Goal: Task Accomplishment & Management: Use online tool/utility

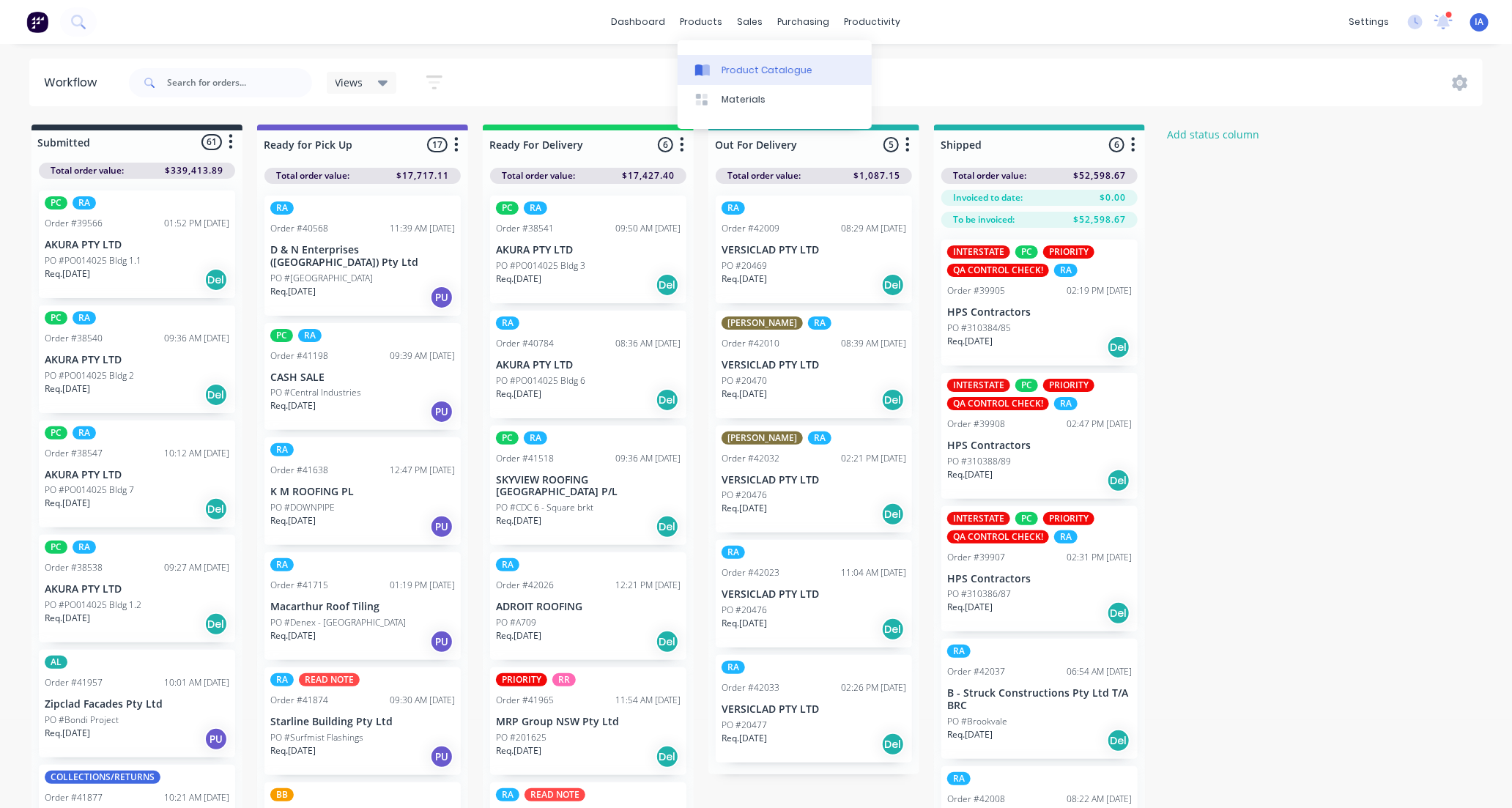
click at [748, 73] on div "Product Catalogue" at bounding box center [767, 70] width 91 height 13
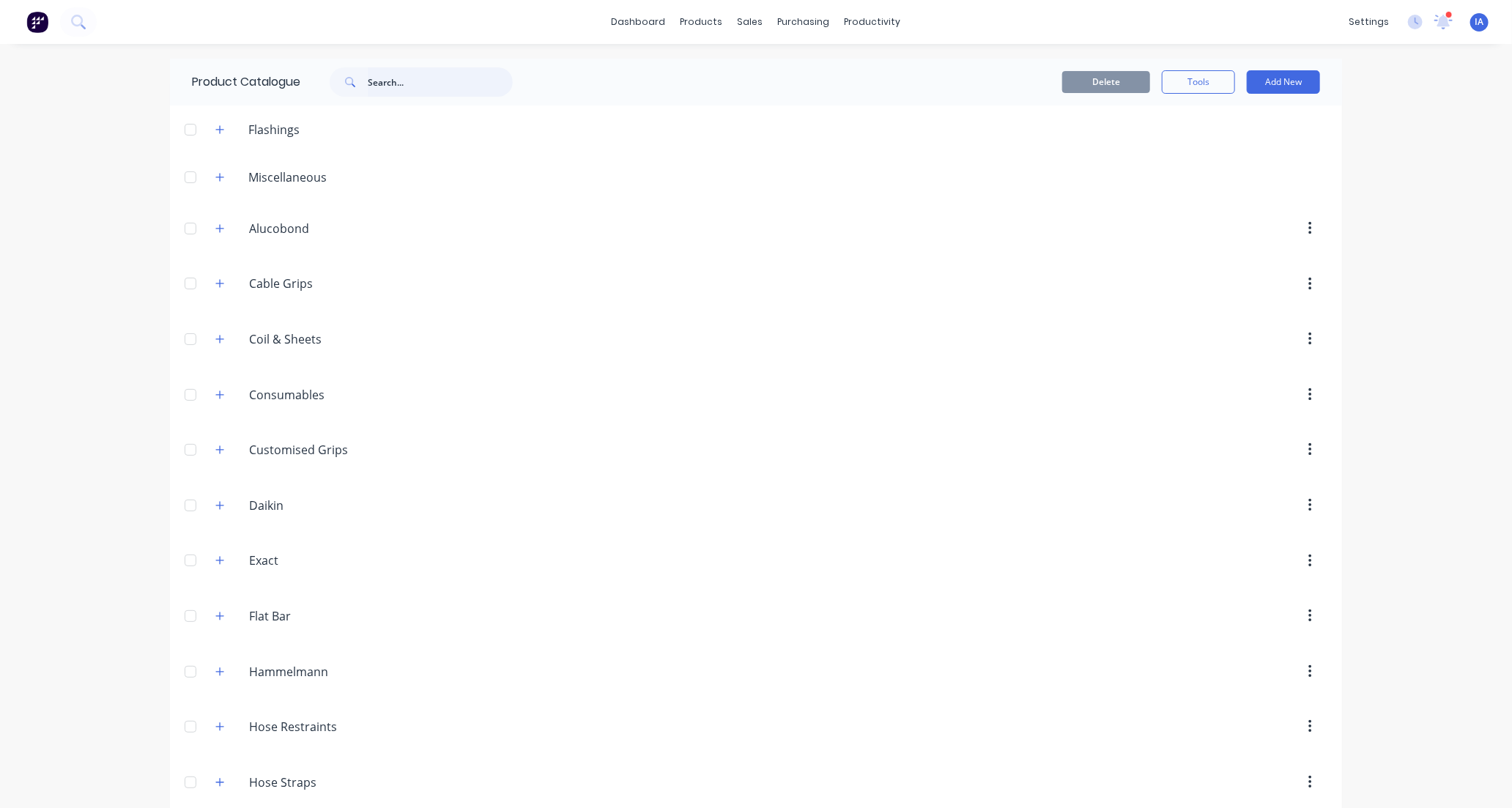
click at [392, 79] on input "text" at bounding box center [440, 82] width 145 height 30
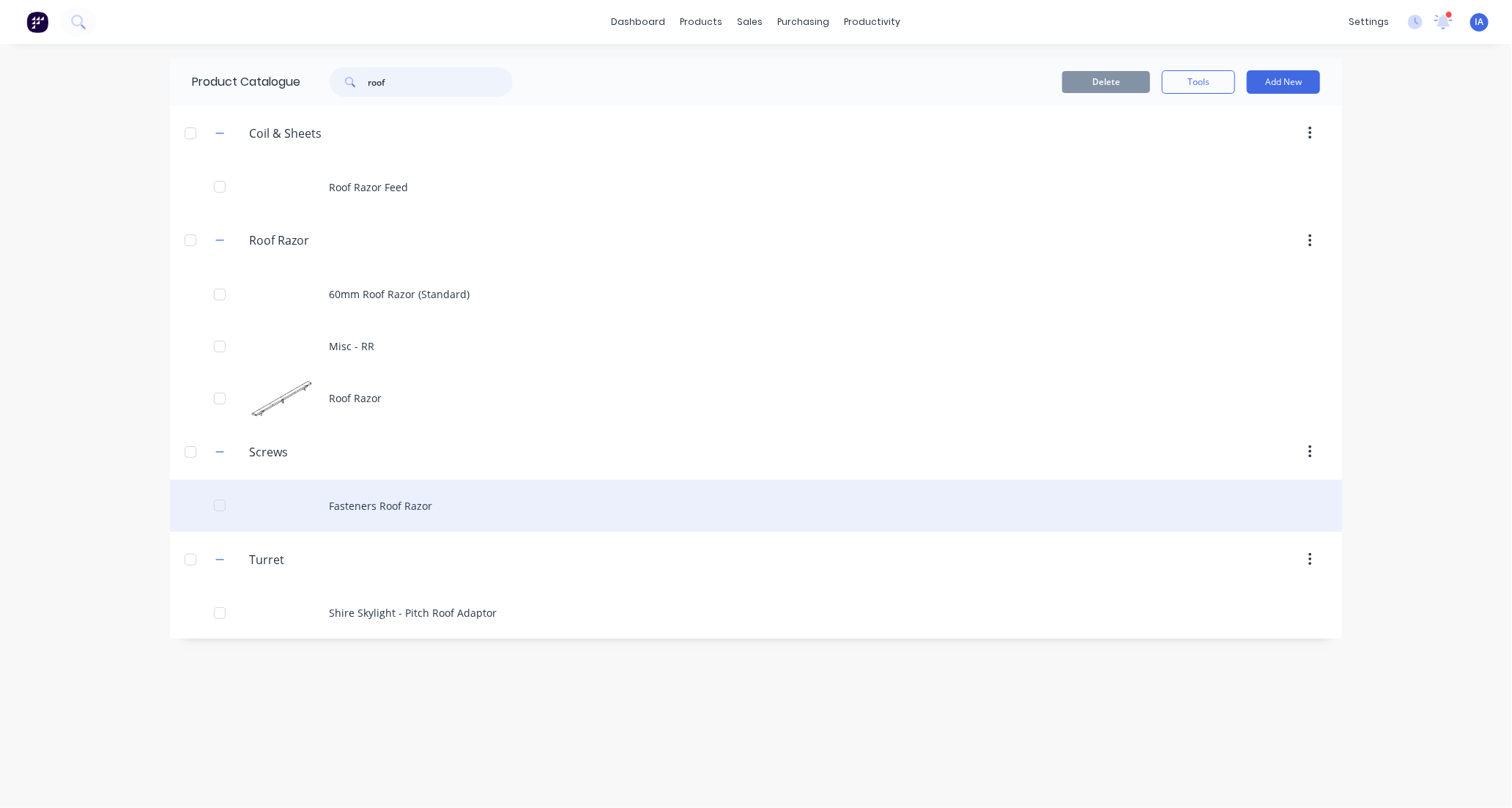
type input "roof"
click at [464, 499] on div "Fasteners Roof Razor" at bounding box center [755, 506] width 1172 height 52
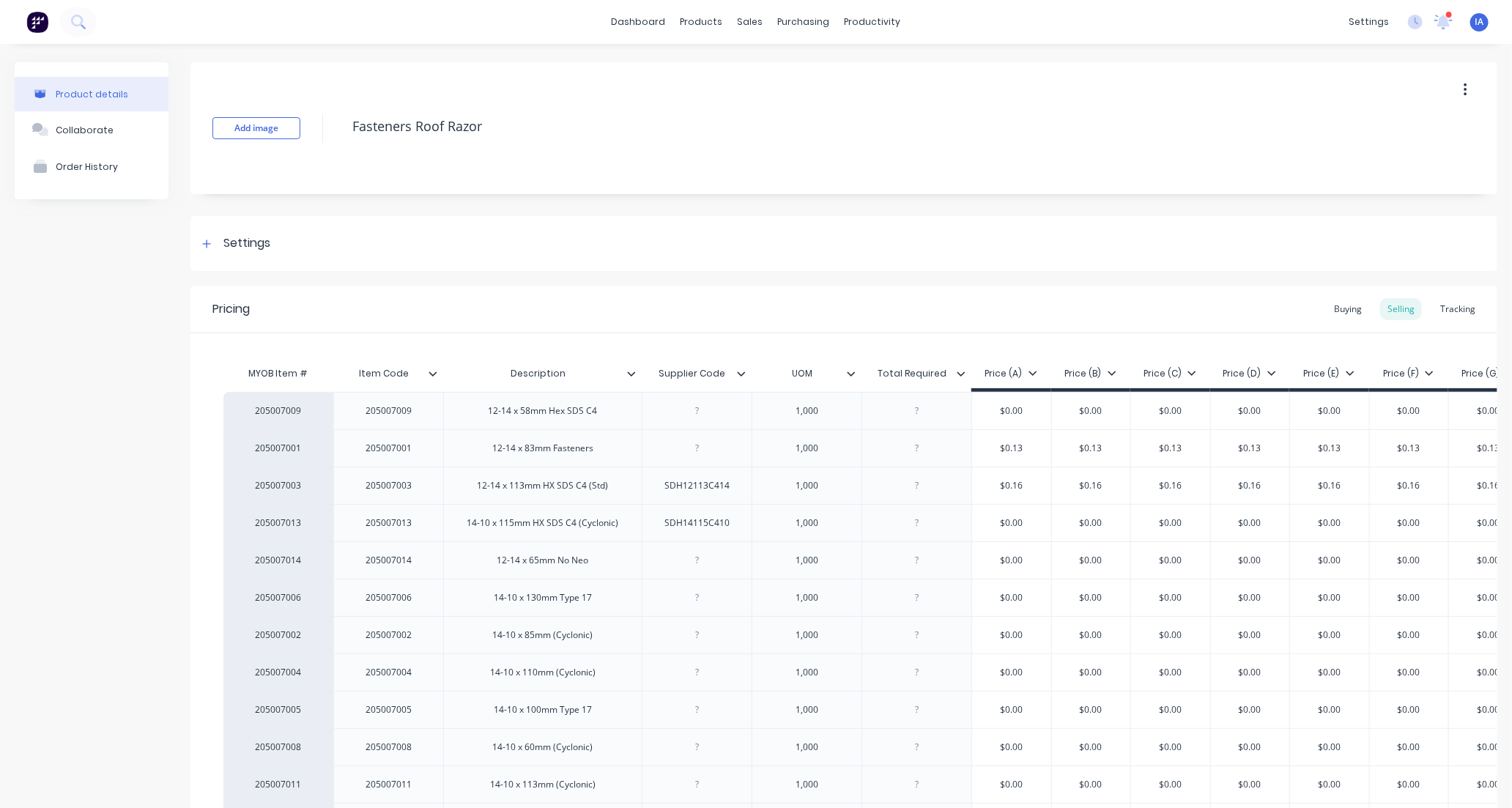
type textarea "x"
click at [1445, 307] on div "Tracking" at bounding box center [1458, 309] width 50 height 22
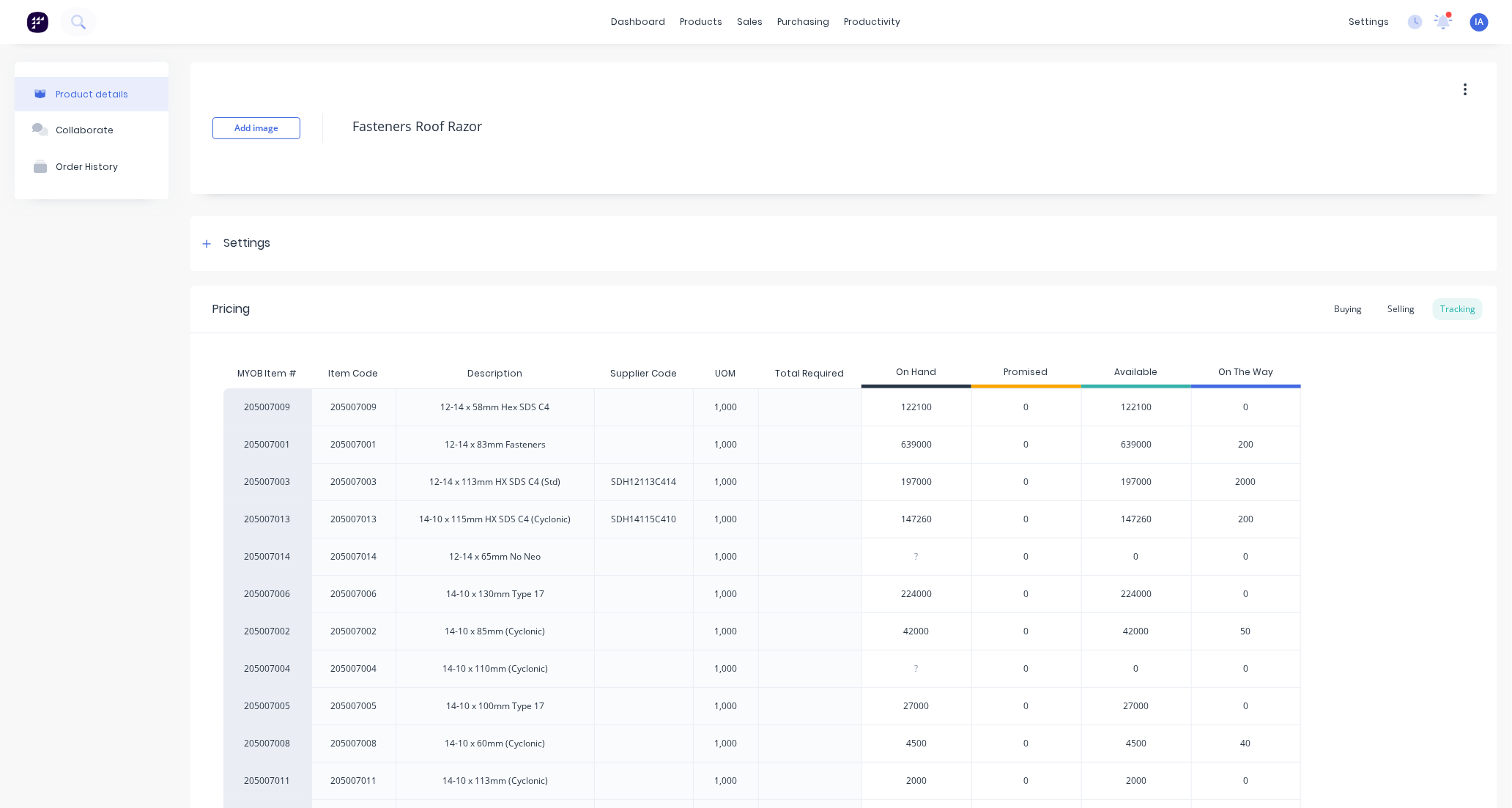
click at [906, 477] on input "197000" at bounding box center [917, 482] width 109 height 13
type input "1000"
type textarea "x"
type input "17000"
type textarea "x"
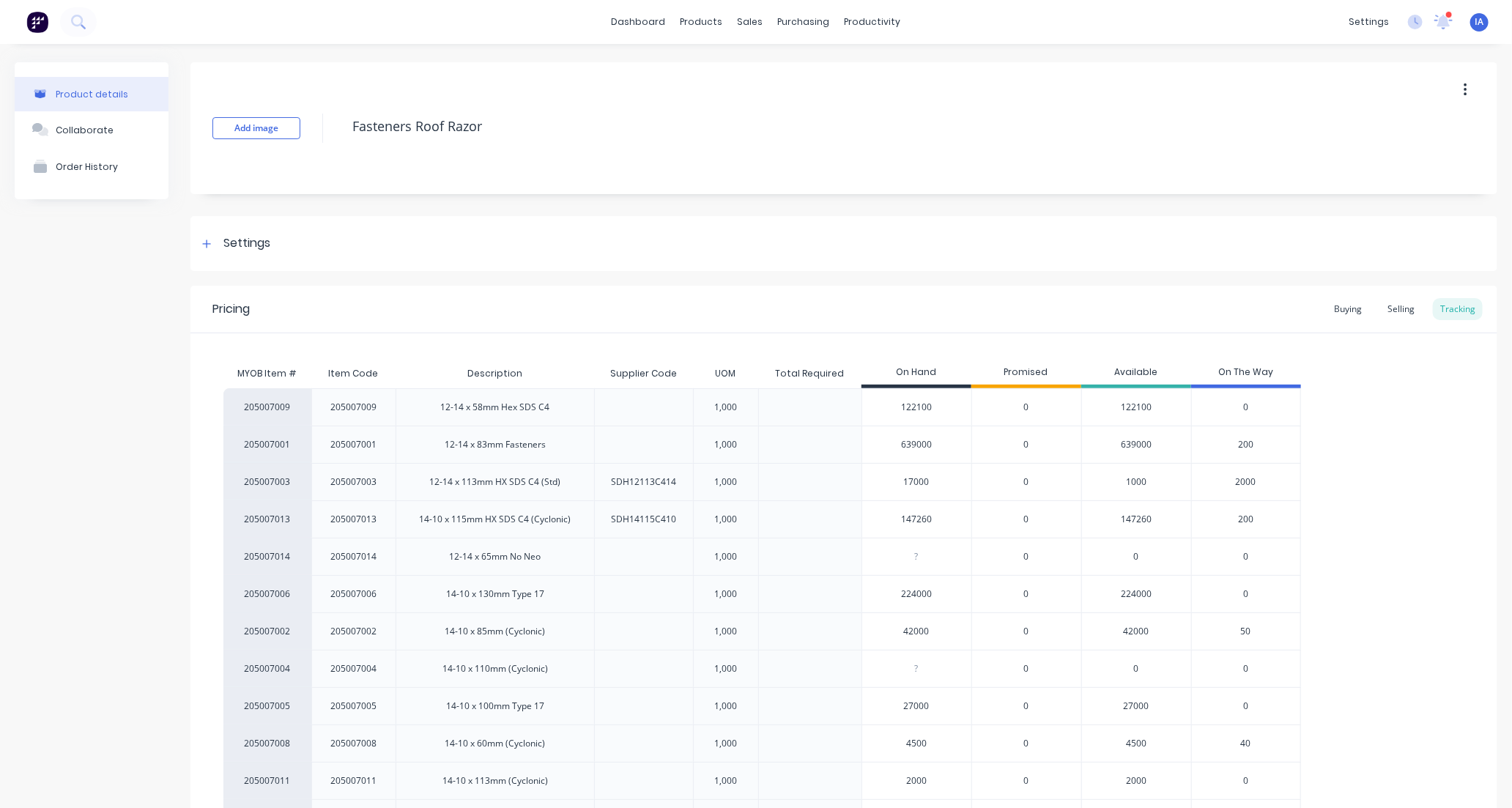
type input "179000"
type textarea "x"
type input "179000"
click at [1405, 529] on div "205007009 205007009 12-14 x 58mm Hex SDS C4 1,000 122100 0 122100 0 205007001 2…" at bounding box center [844, 631] width 1241 height 486
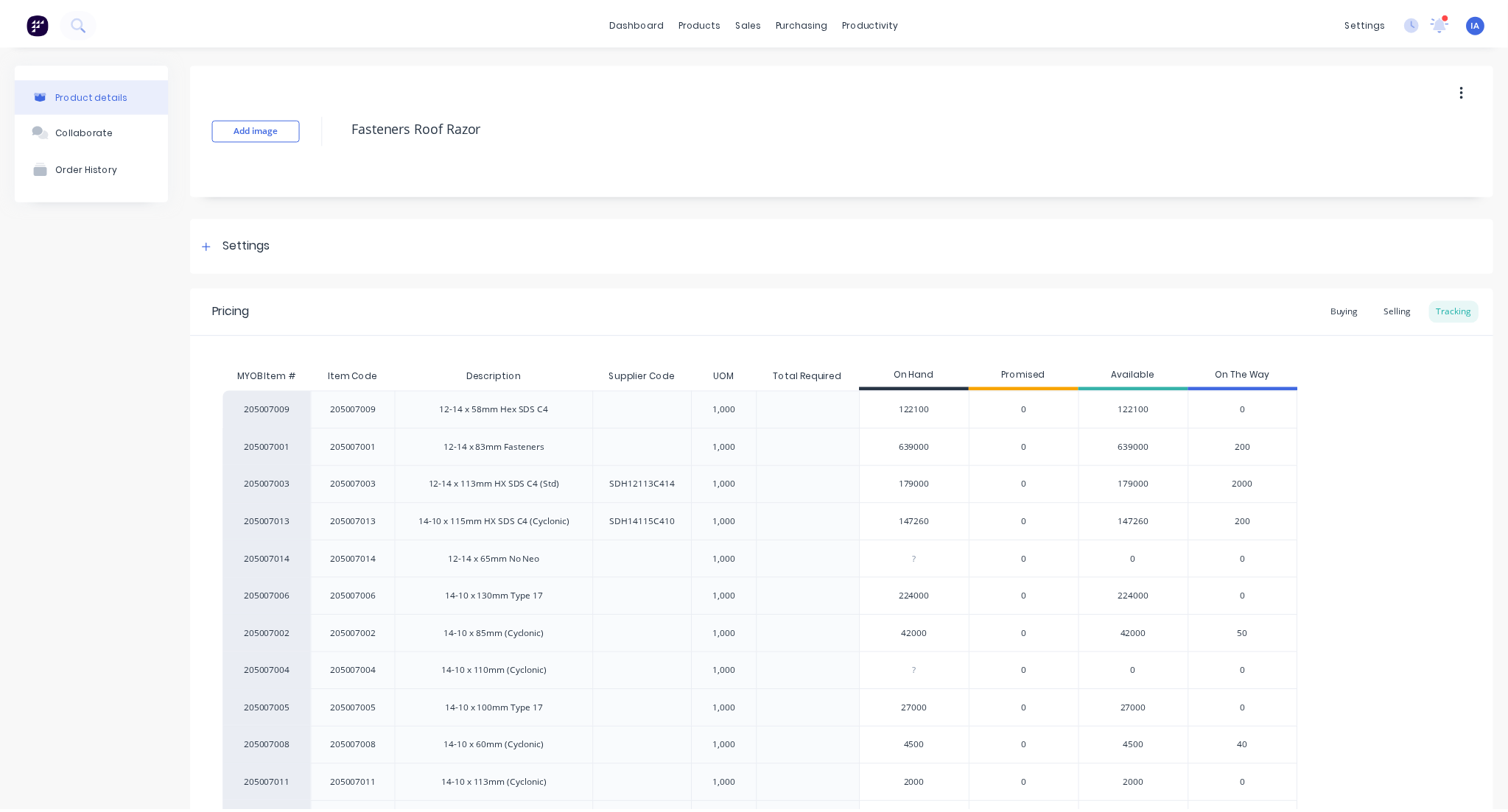
scroll to position [175, 0]
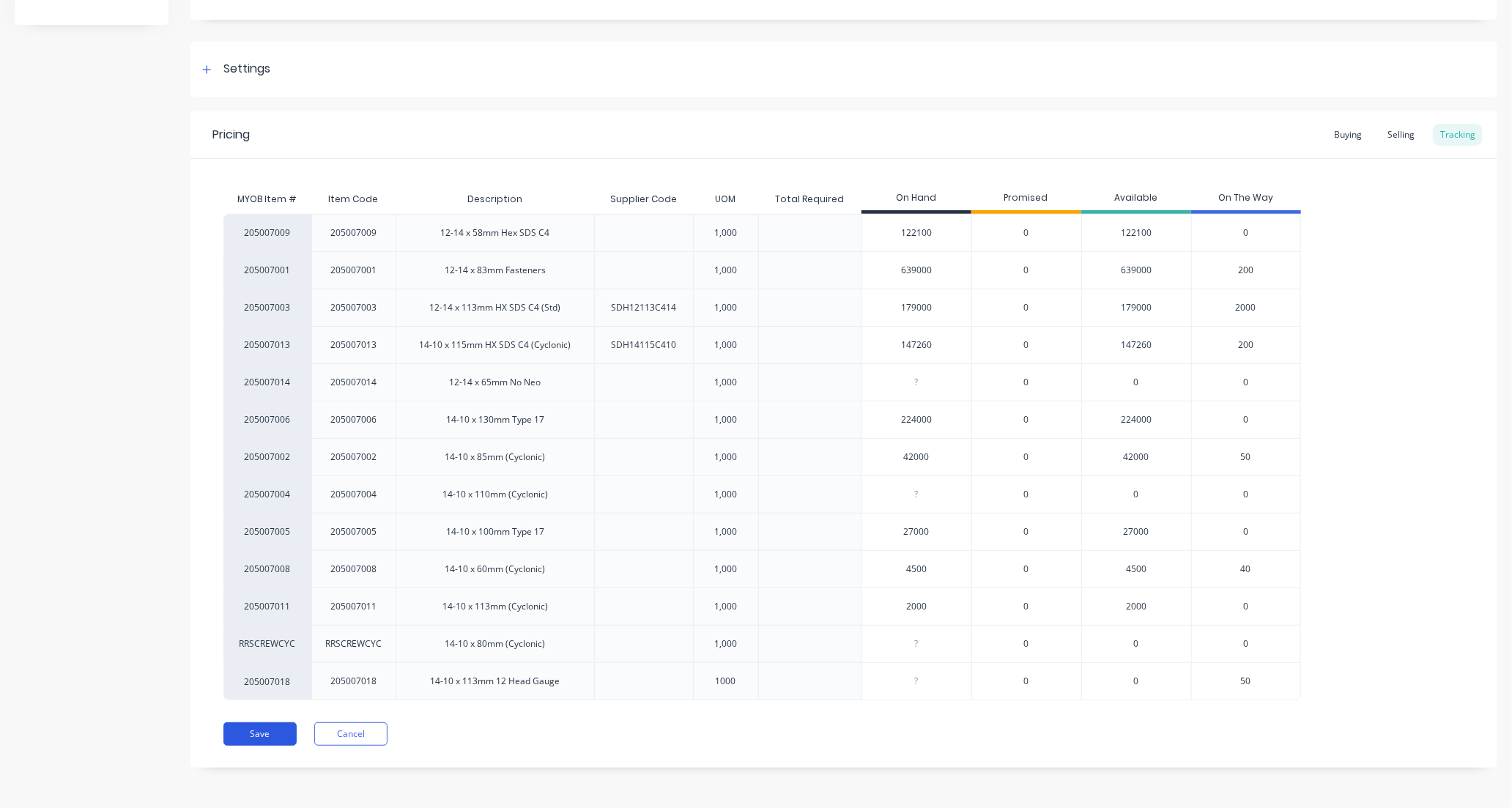
click at [258, 741] on button "Save" at bounding box center [259, 734] width 73 height 23
type textarea "x"
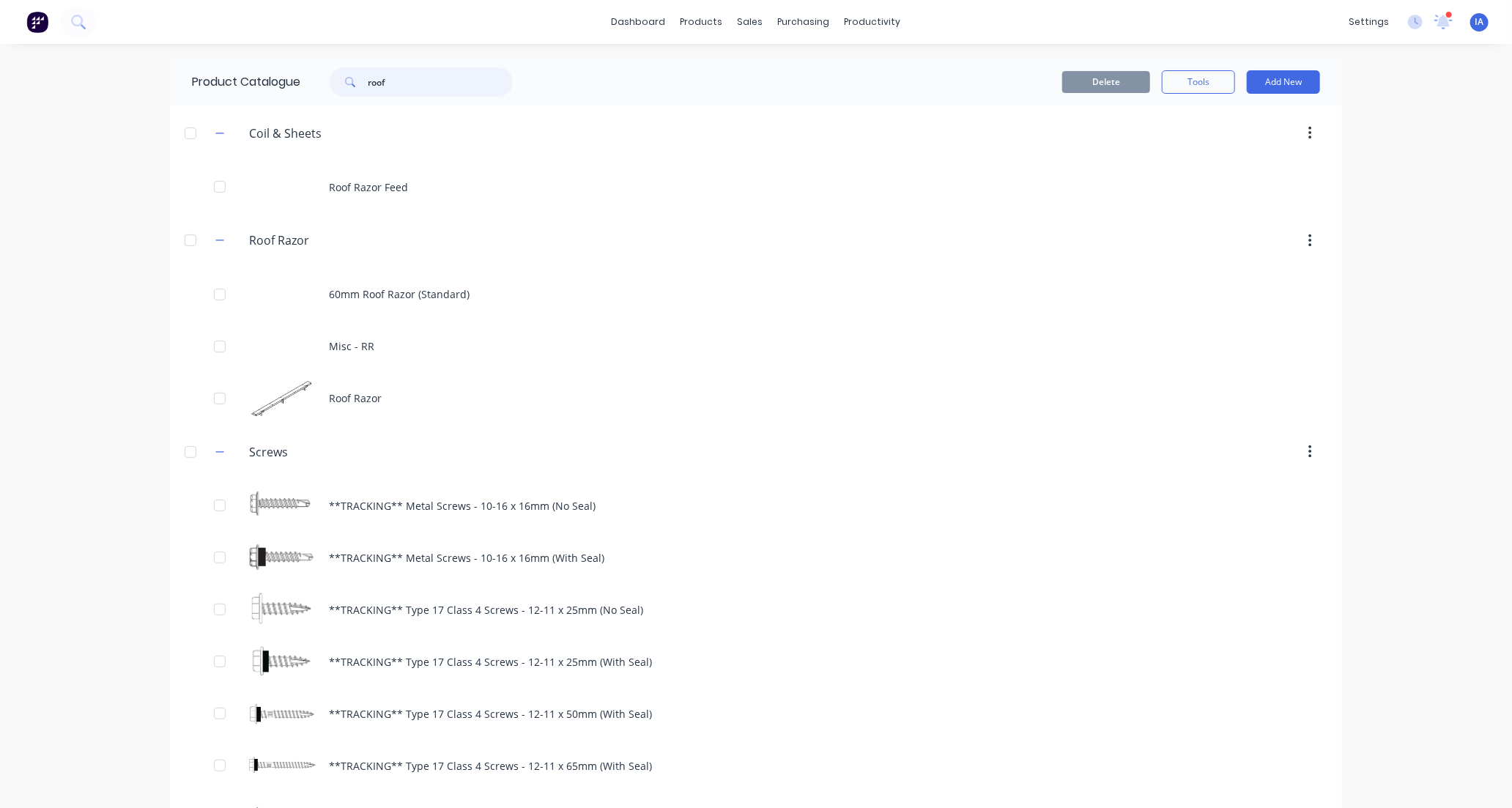
click at [416, 79] on input "roof" at bounding box center [440, 82] width 145 height 30
type input "r"
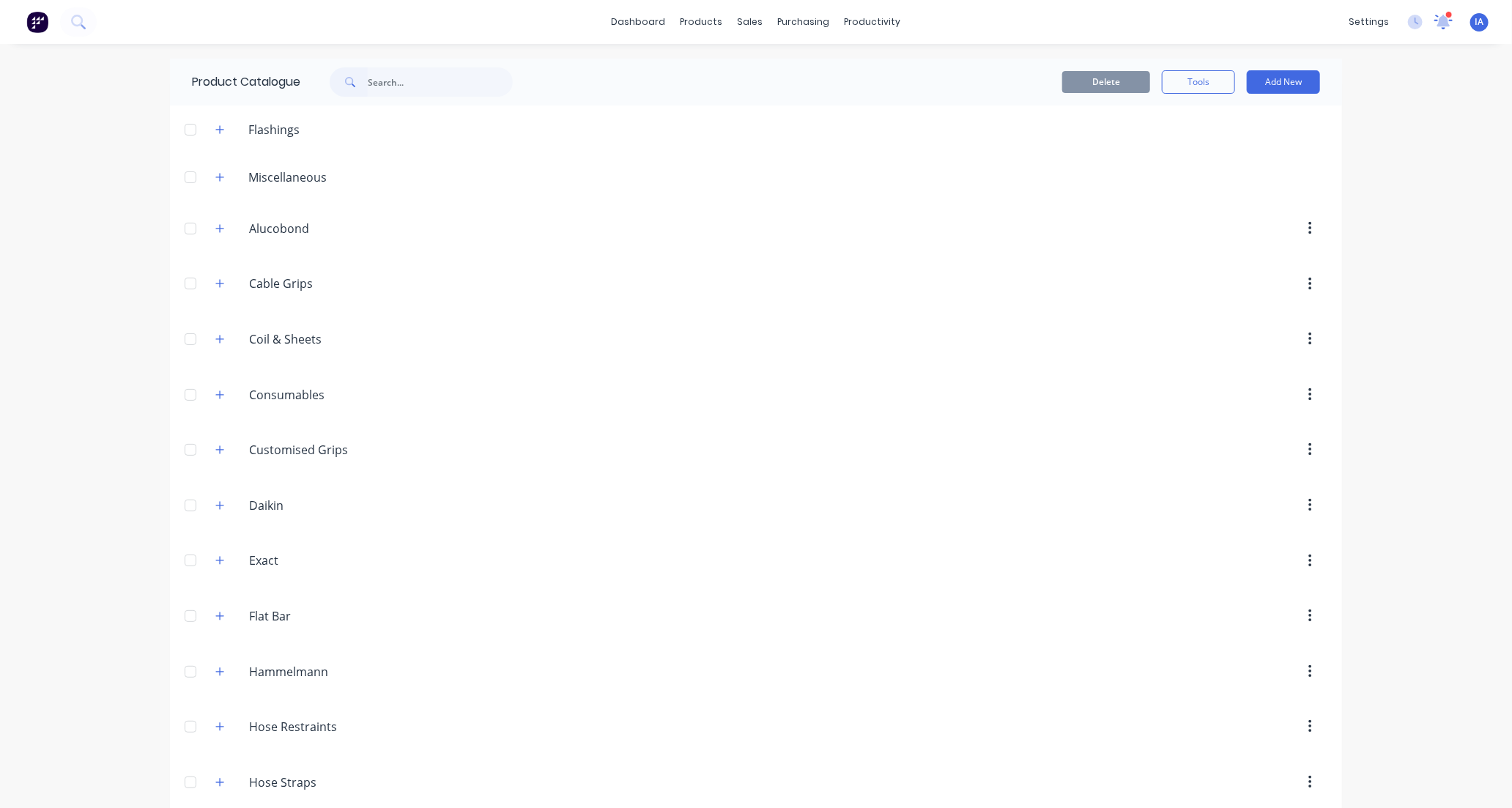
click at [1434, 16] on icon at bounding box center [1443, 21] width 19 height 16
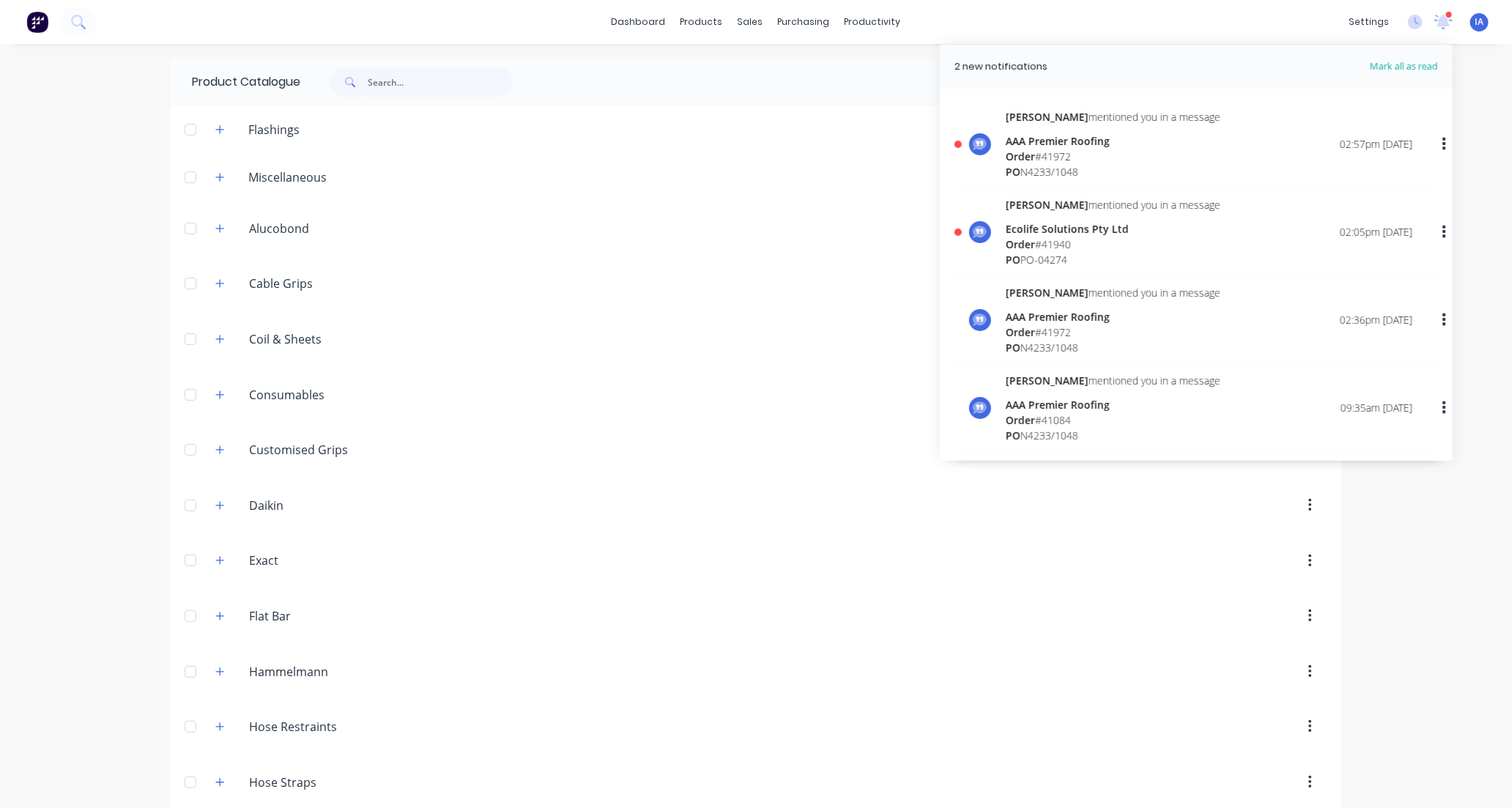
click at [1111, 240] on div "Order # 41940" at bounding box center [1114, 244] width 215 height 16
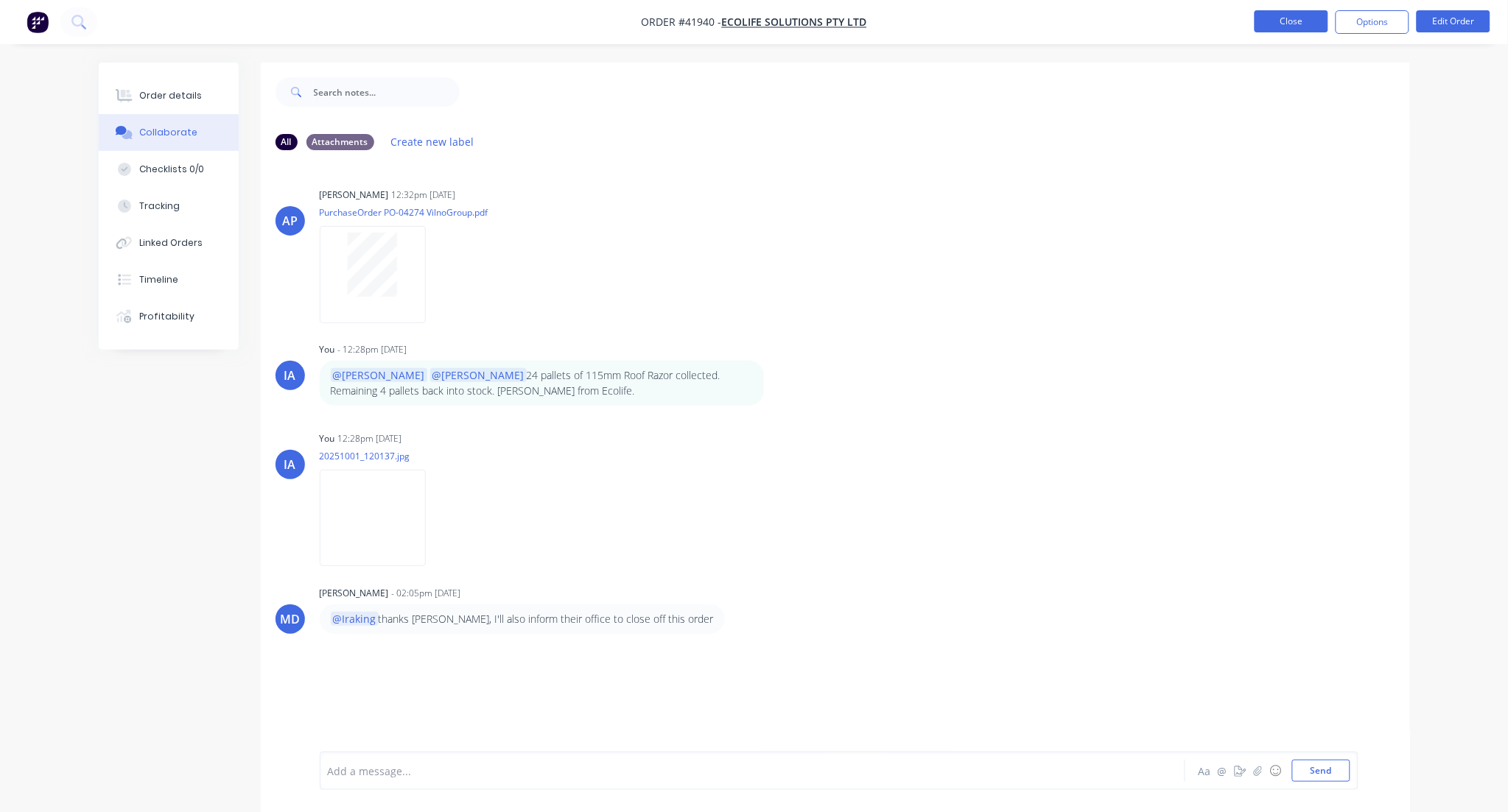
click at [1286, 20] on button "Close" at bounding box center [1291, 21] width 74 height 22
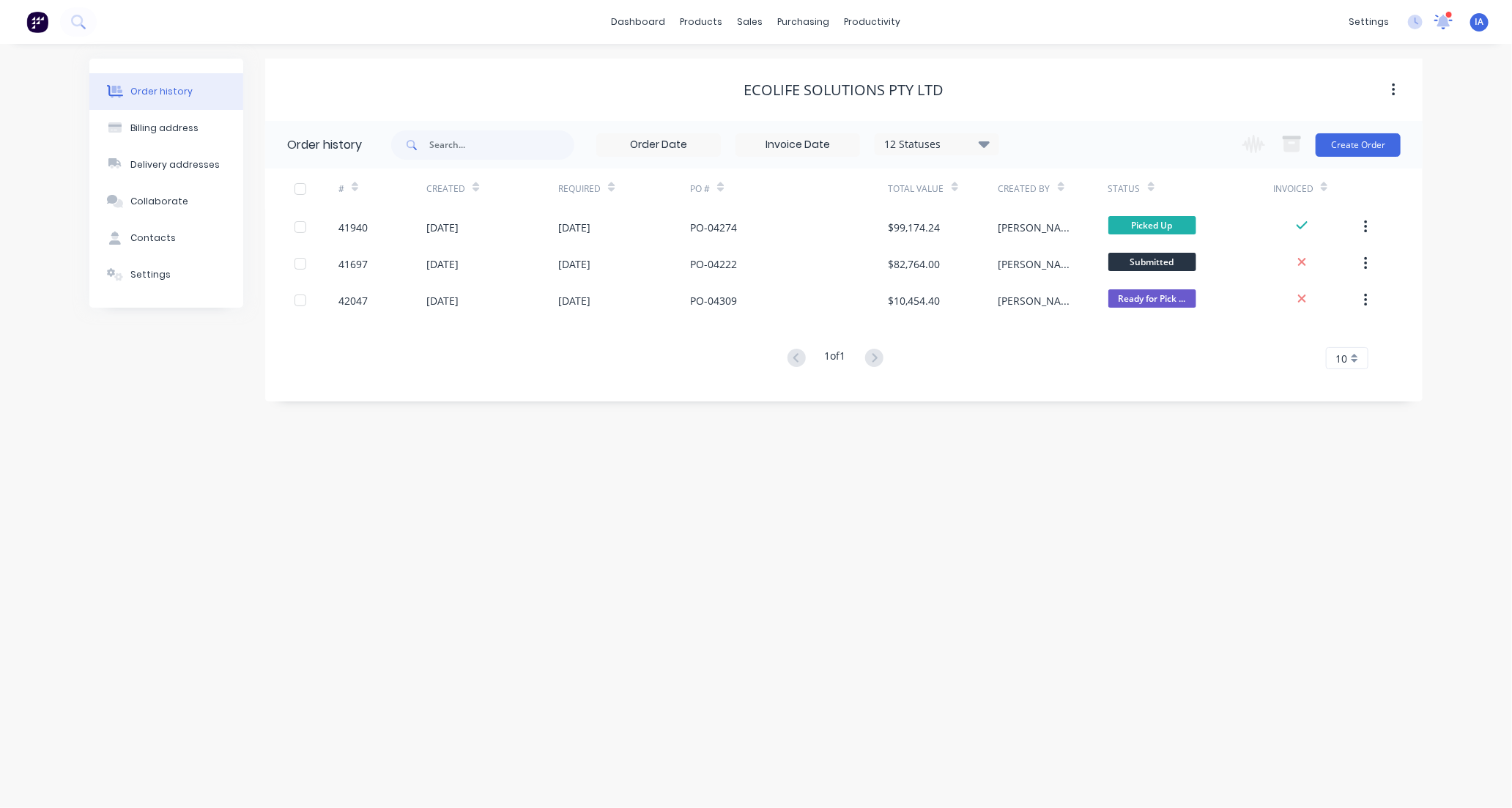
click at [1447, 23] on icon at bounding box center [1443, 20] width 14 height 13
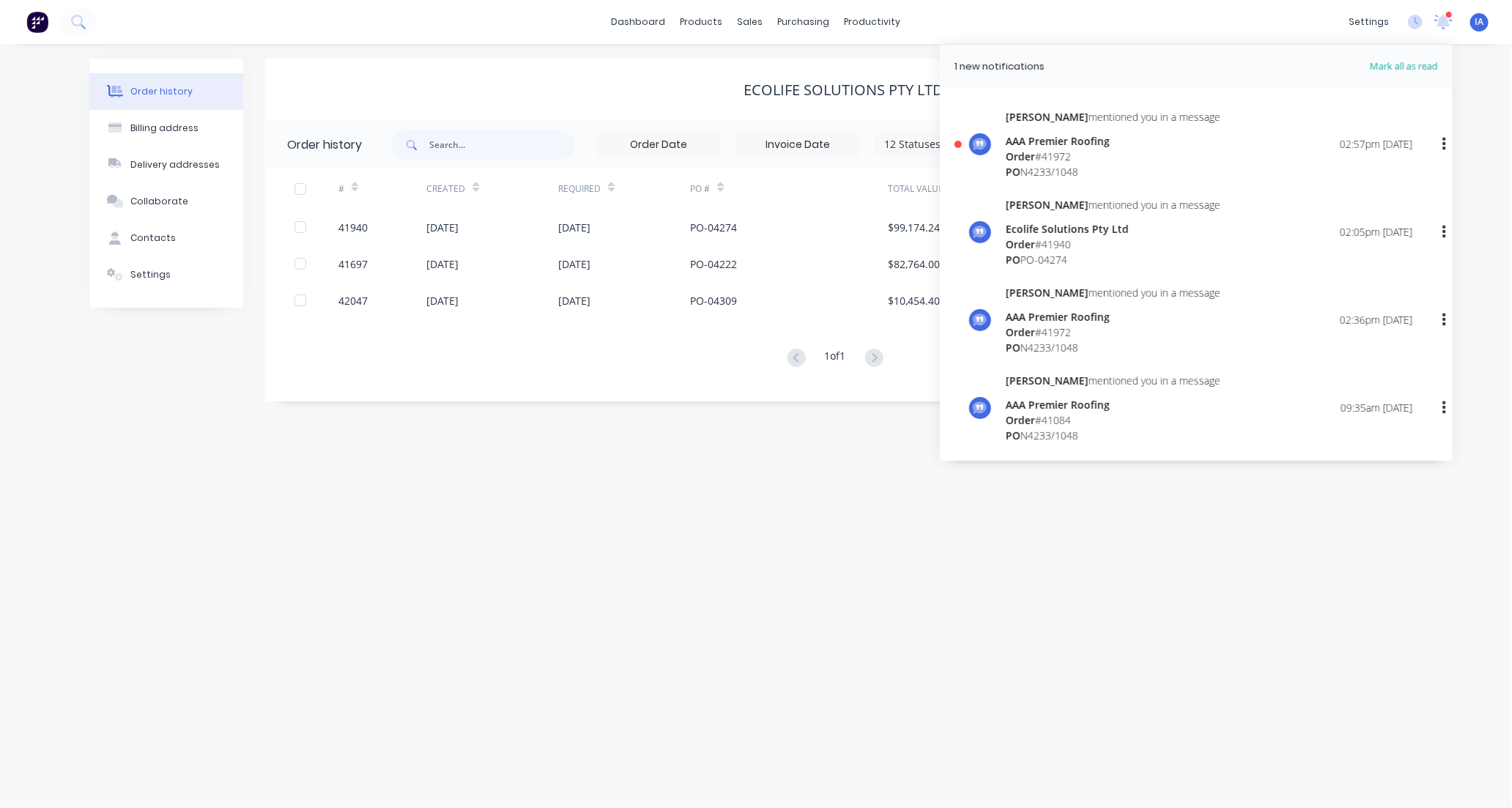
click at [1151, 135] on div "AAA Premier Roofing" at bounding box center [1114, 141] width 215 height 16
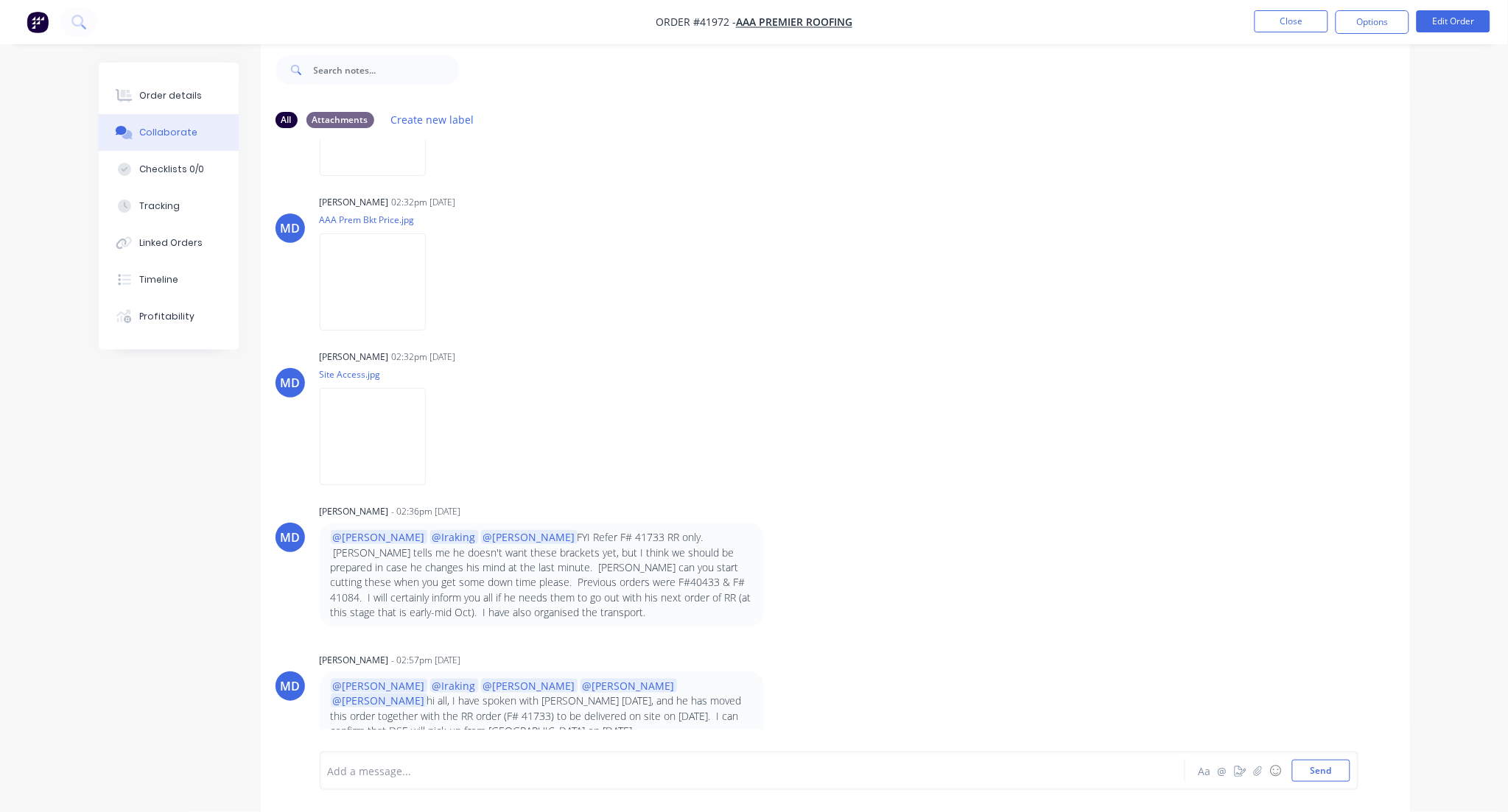
scroll to position [34, 0]
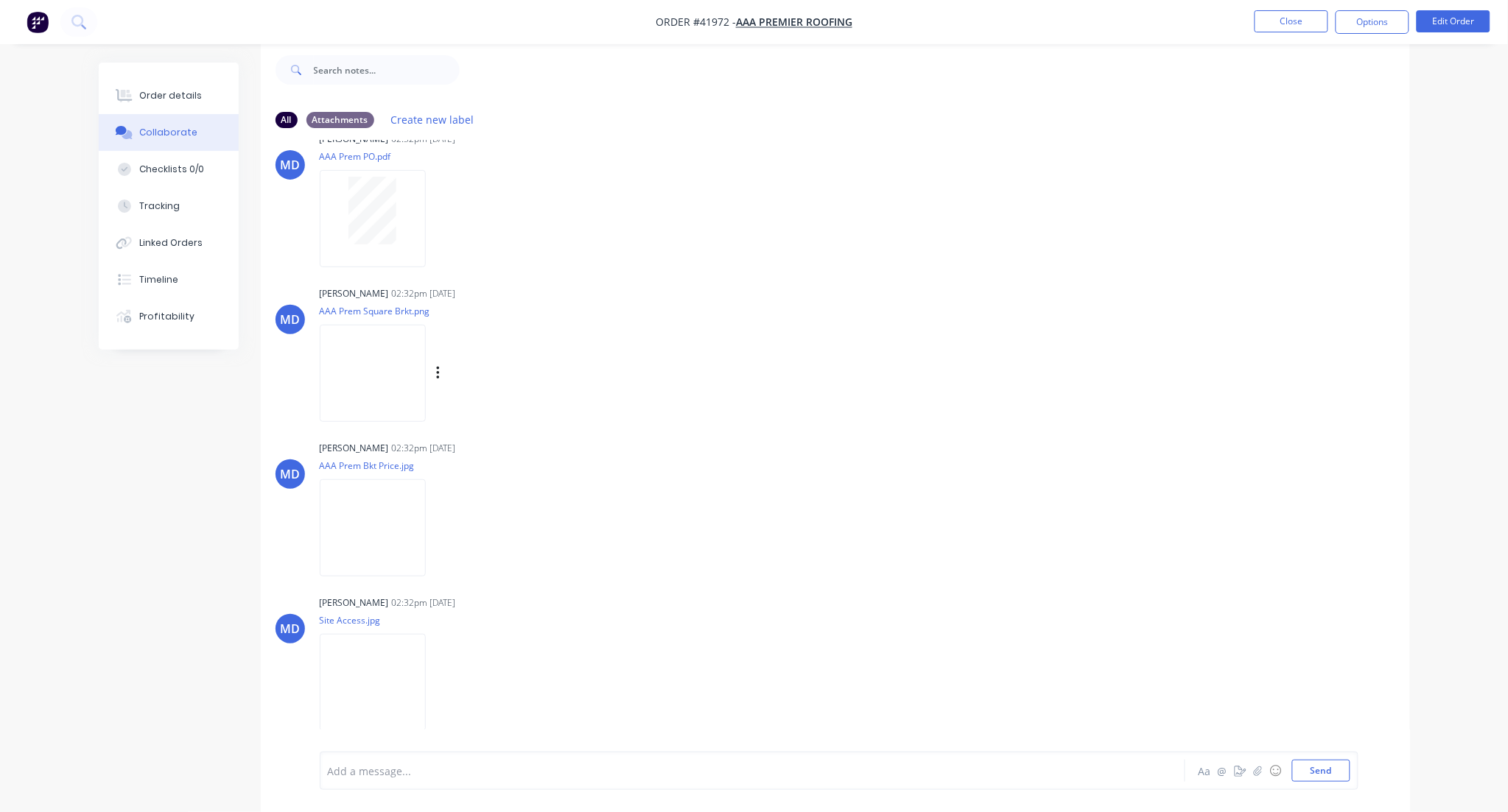
click at [414, 406] on img at bounding box center [373, 373] width 106 height 97
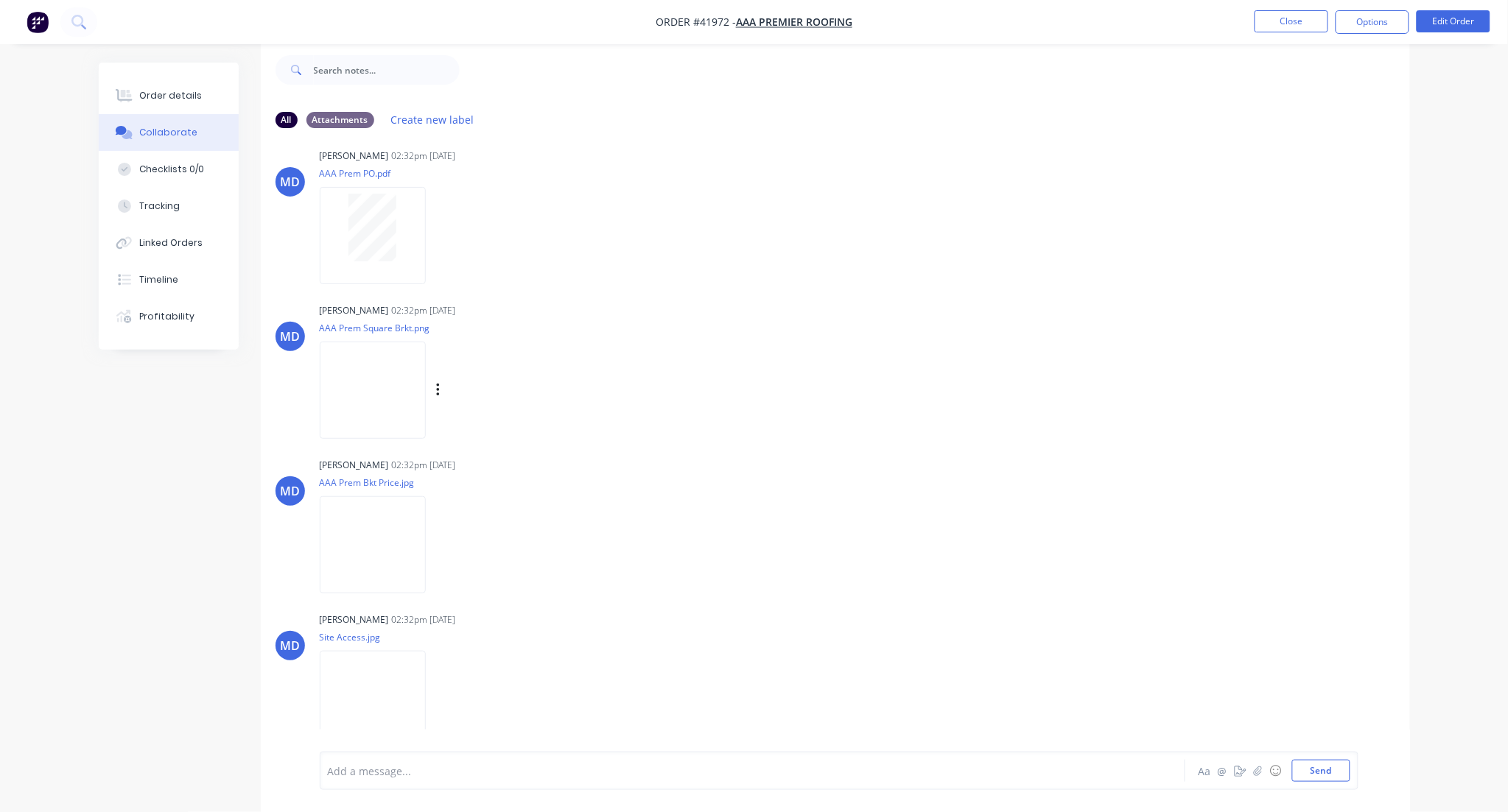
scroll to position [0, 0]
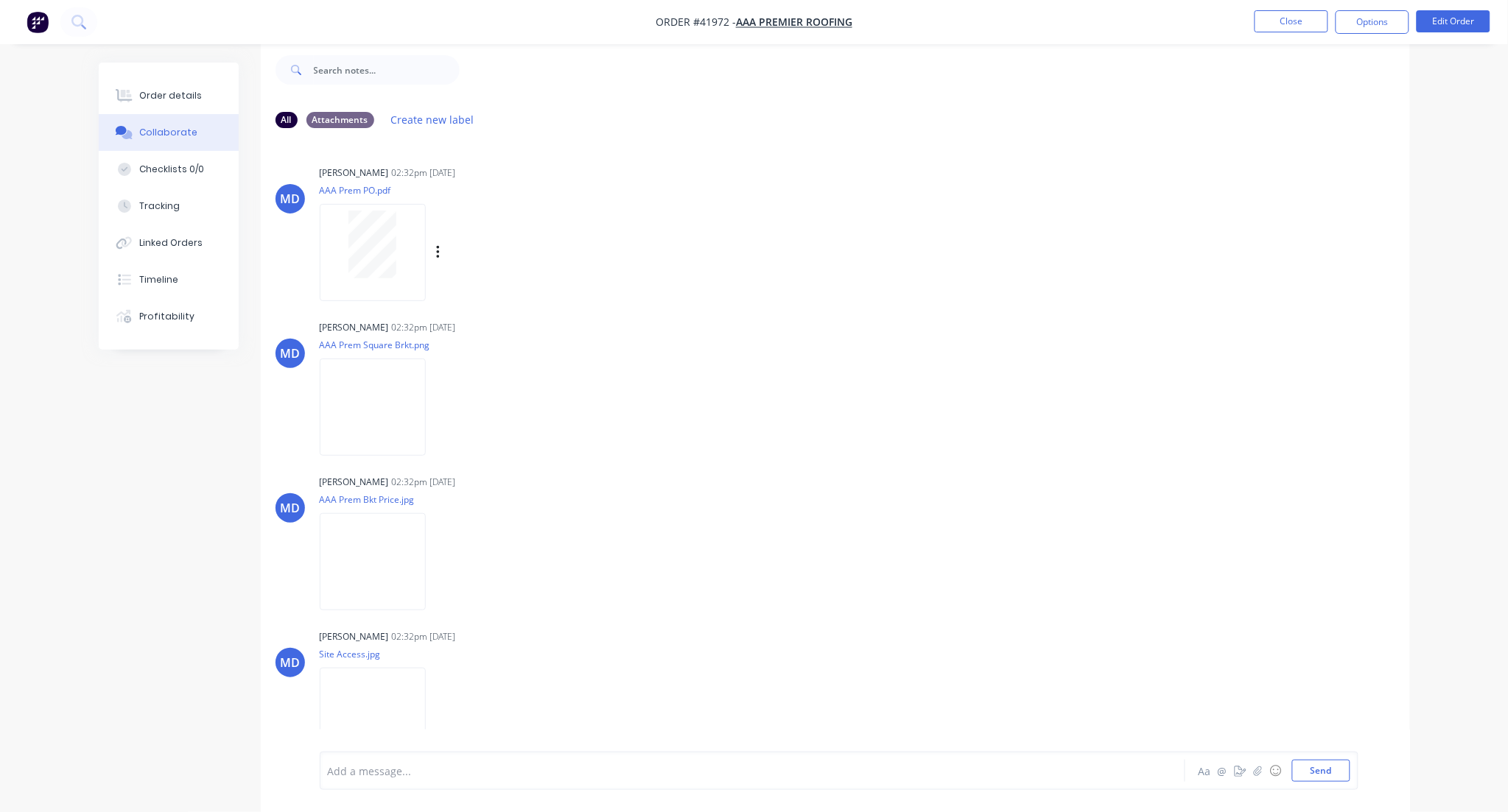
click at [396, 286] on div at bounding box center [373, 252] width 106 height 97
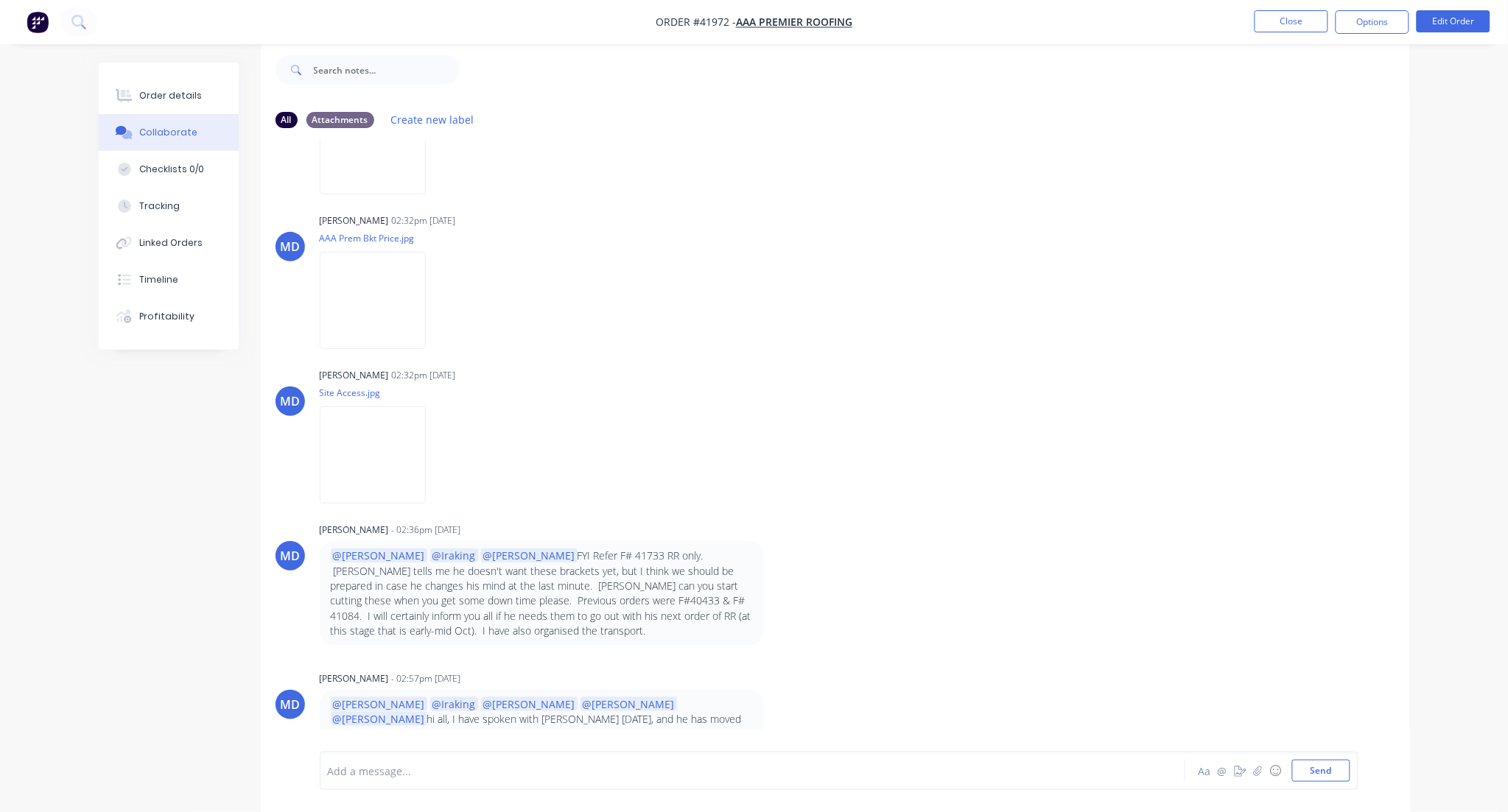
scroll to position [280, 0]
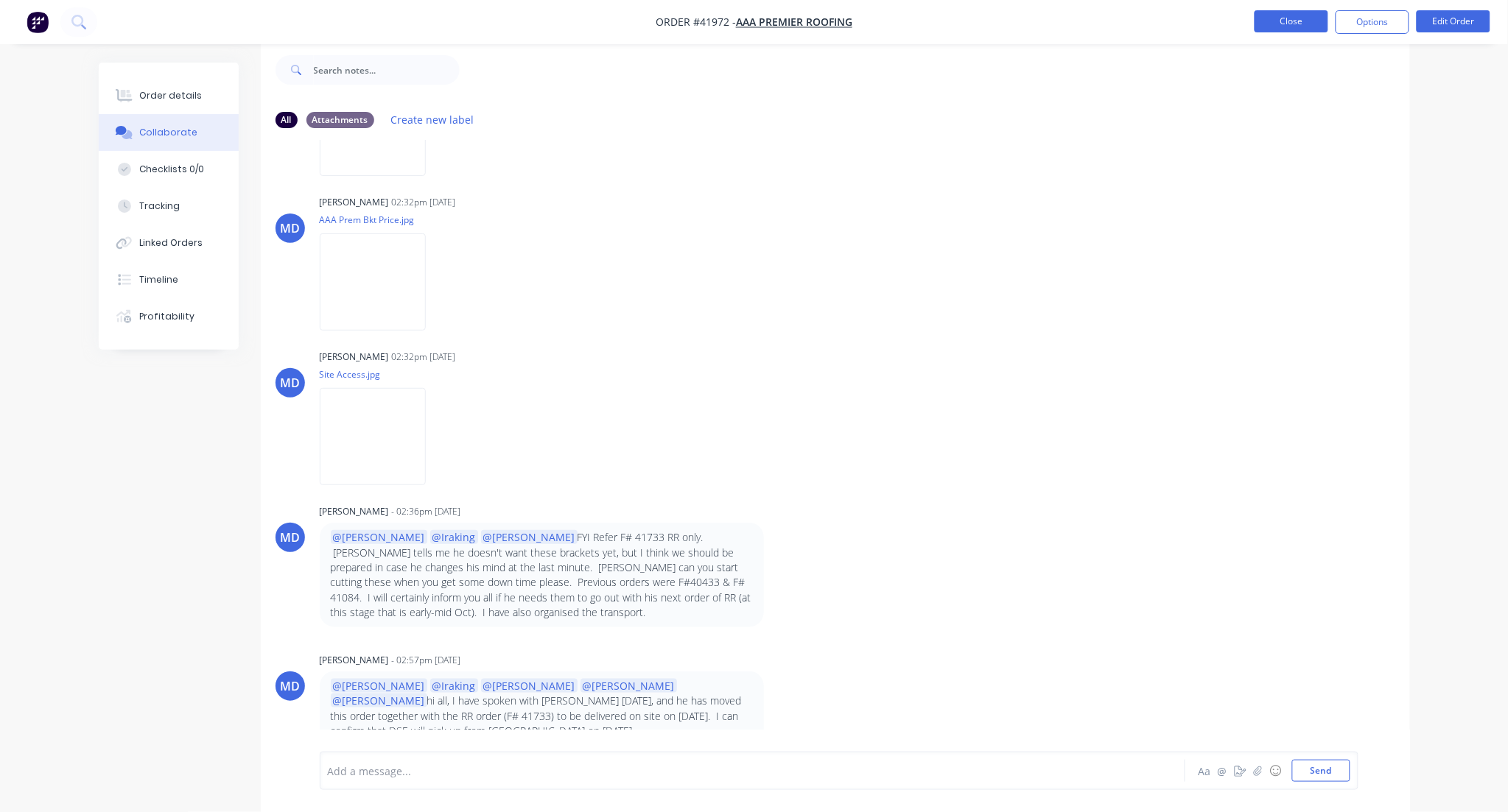
click at [1272, 24] on button "Close" at bounding box center [1291, 21] width 74 height 22
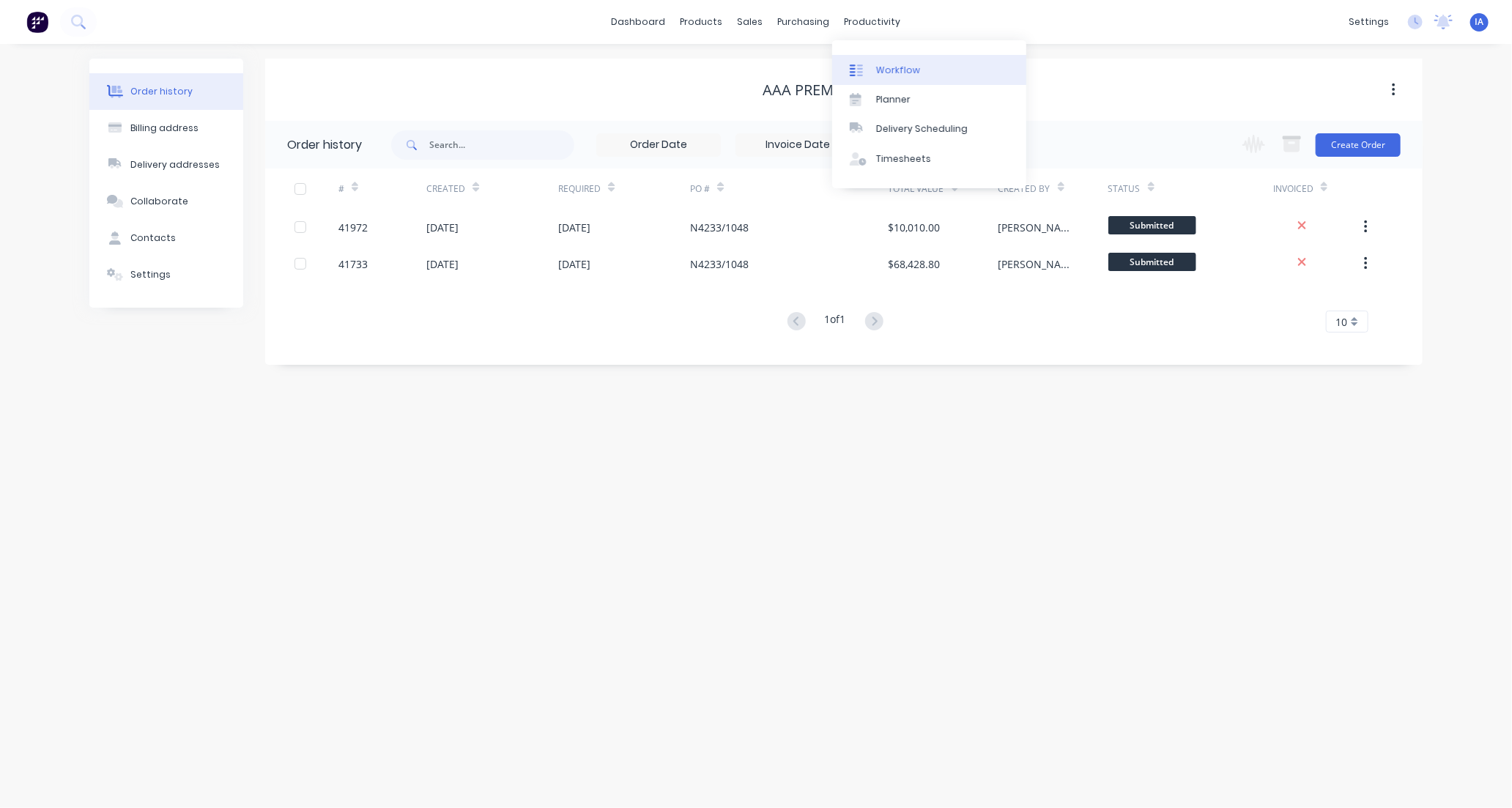
click at [904, 75] on div "Workflow" at bounding box center [898, 70] width 44 height 13
